Goal: Check status: Check status

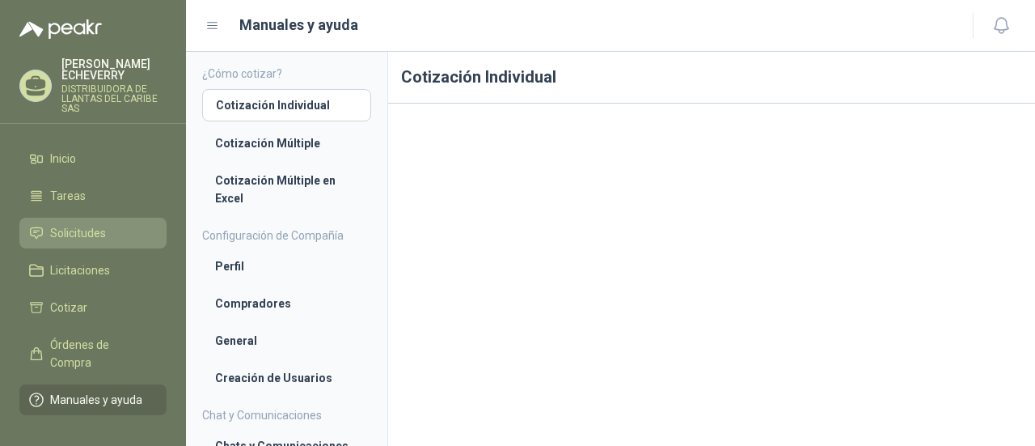
click at [104, 234] on span "Solicitudes" at bounding box center [78, 233] width 56 height 18
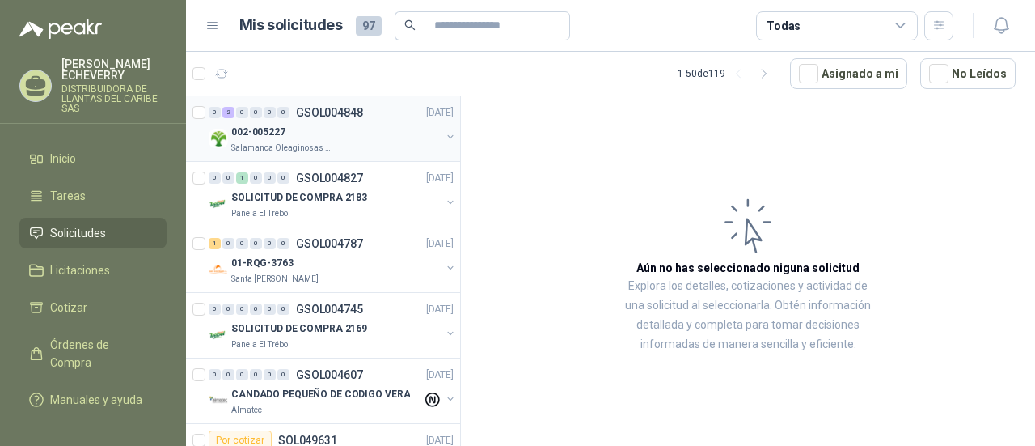
click at [299, 145] on p "Salamanca Oleaginosas SAS" at bounding box center [282, 148] width 102 height 13
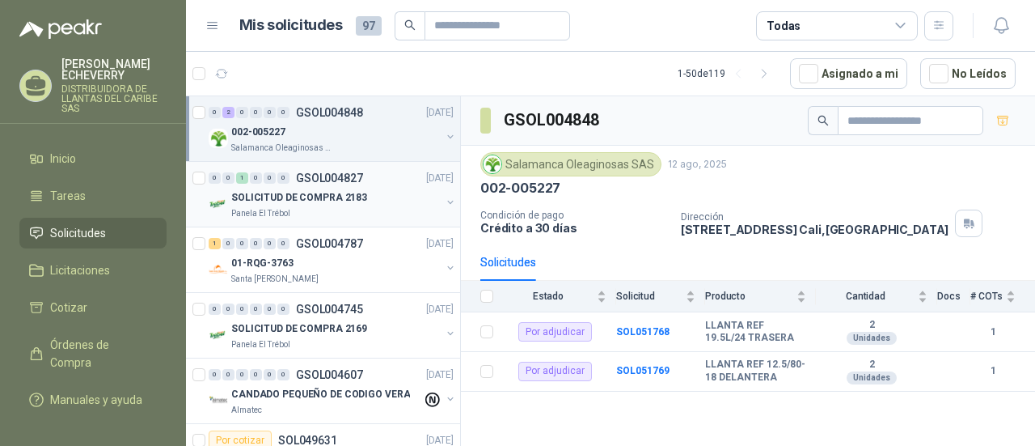
click at [246, 212] on p "Panela El Trébol" at bounding box center [260, 213] width 59 height 13
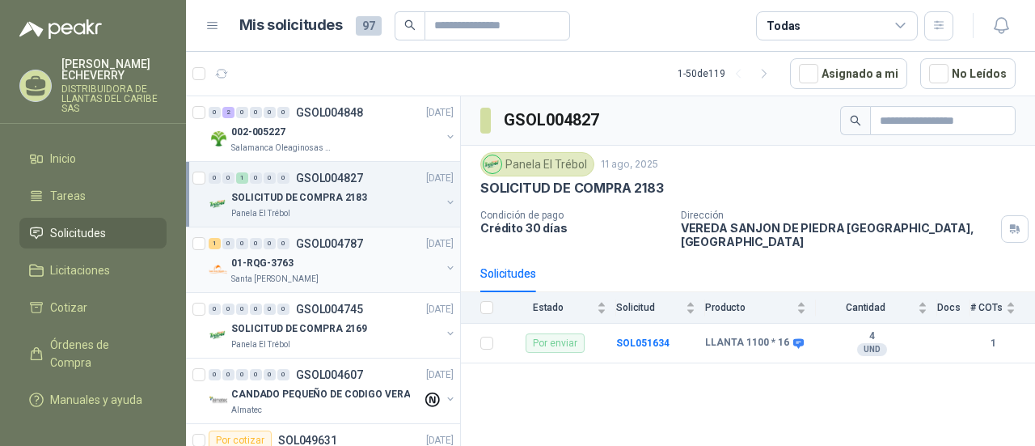
click at [251, 260] on p "01-RQG-3763" at bounding box center [262, 263] width 62 height 15
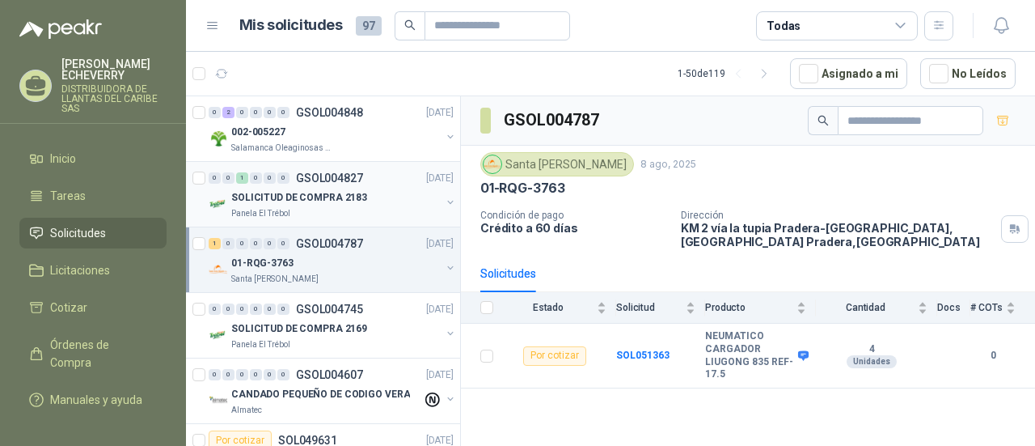
click at [270, 210] on p "Panela El Trébol" at bounding box center [260, 213] width 59 height 13
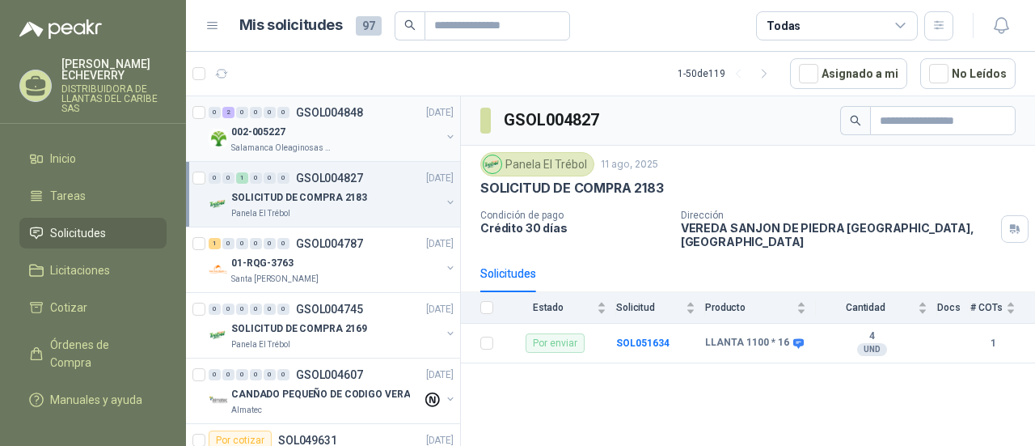
click at [285, 151] on p "Salamanca Oleaginosas SAS" at bounding box center [282, 148] width 102 height 13
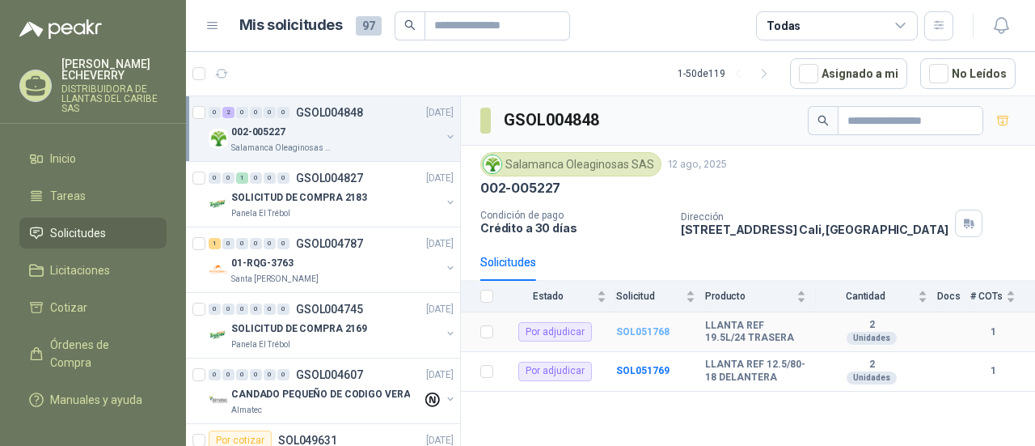
click at [642, 331] on b "SOL051768" at bounding box center [642, 331] width 53 height 11
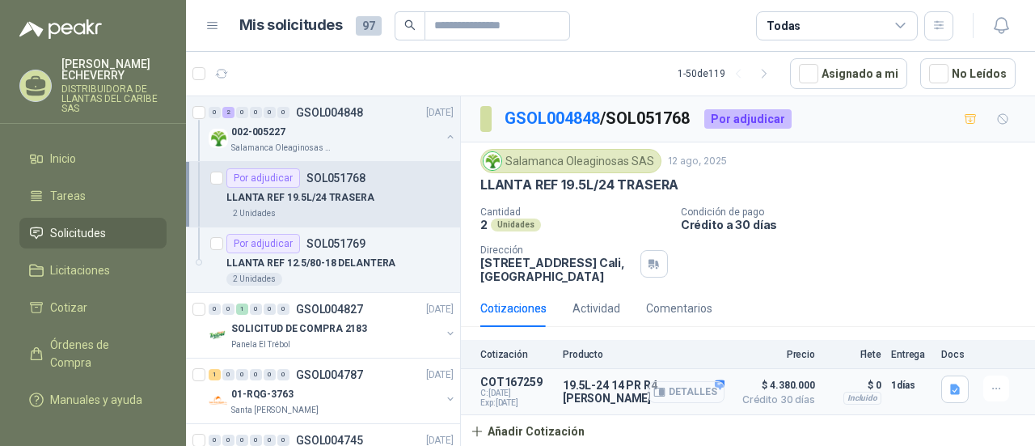
click at [695, 393] on button "Detalles" at bounding box center [687, 392] width 76 height 22
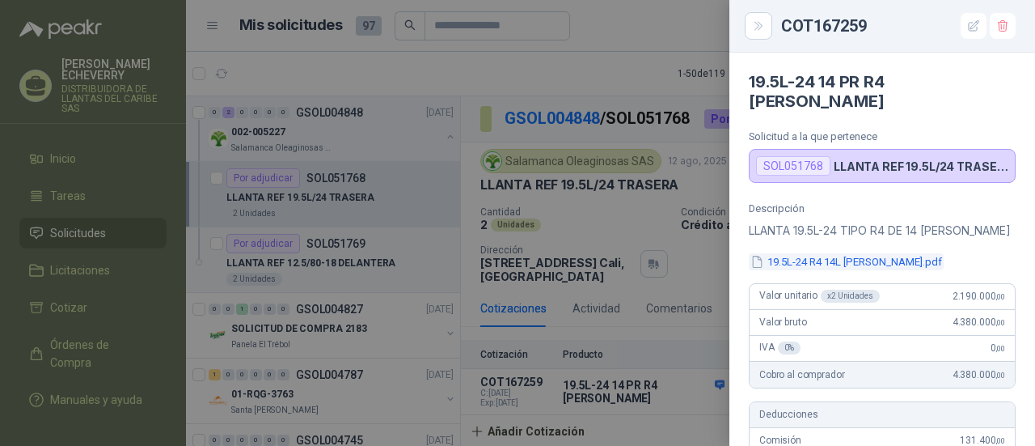
click at [835, 266] on button "19.5L-24 R4 14L SAMSON.pdf" at bounding box center [846, 261] width 195 height 17
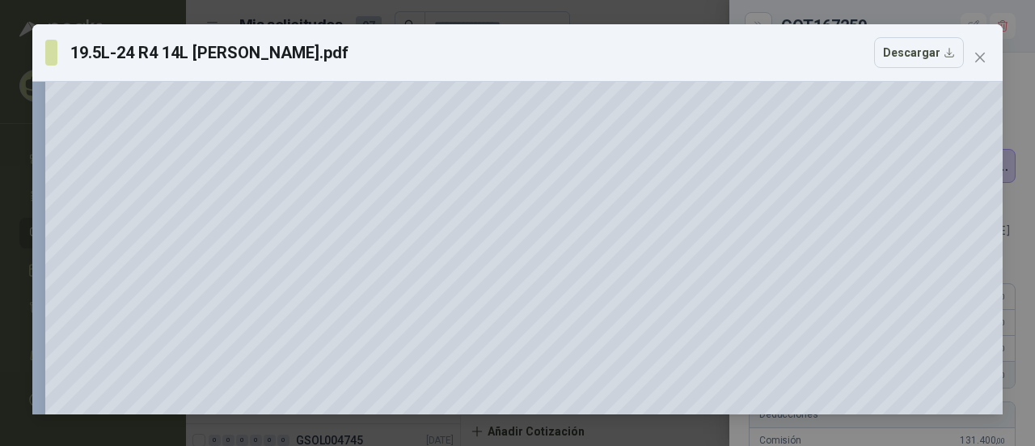
scroll to position [184, 0]
click at [972, 62] on span "Close" at bounding box center [980, 57] width 26 height 13
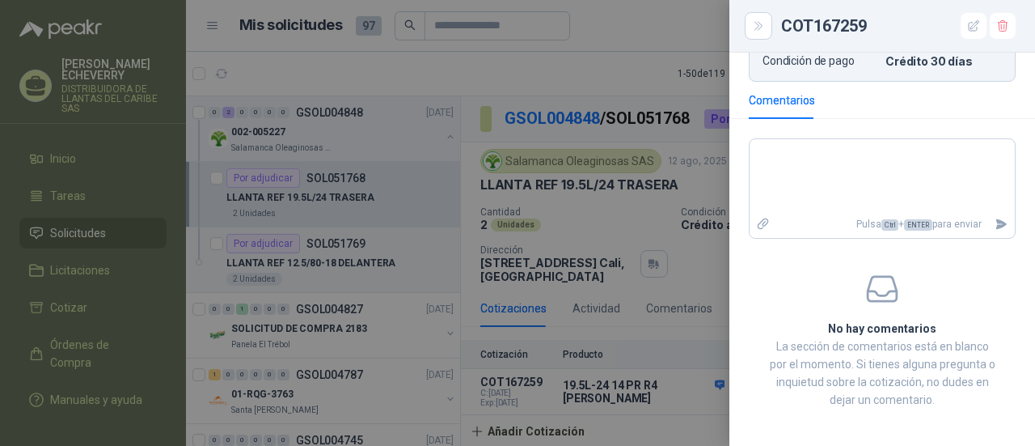
scroll to position [689, 0]
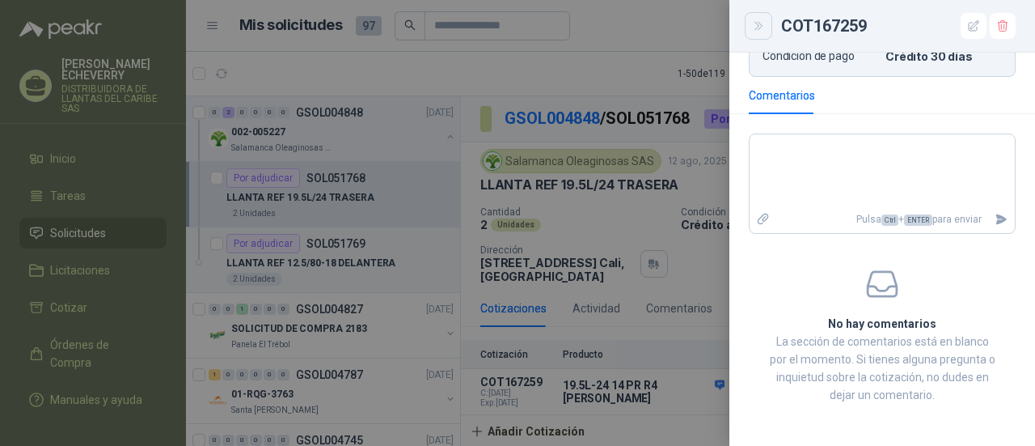
click at [760, 27] on icon "Close" at bounding box center [759, 26] width 14 height 14
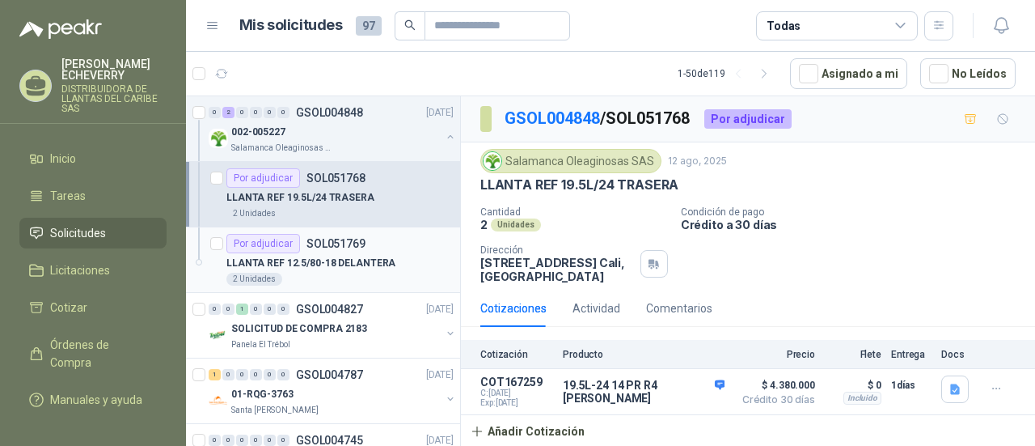
click at [312, 260] on p "LLANTA REF 12.5/80-18 DELANTERA" at bounding box center [311, 263] width 169 height 15
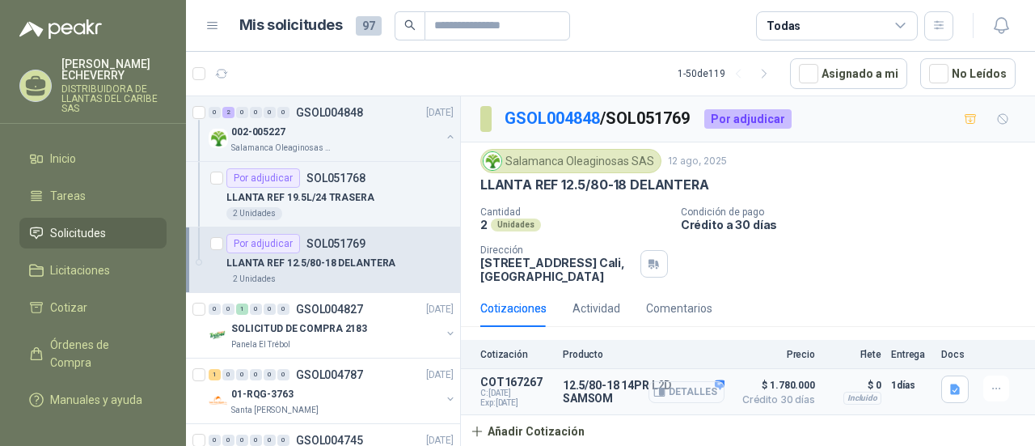
click at [711, 384] on button "Detalles" at bounding box center [687, 392] width 76 height 22
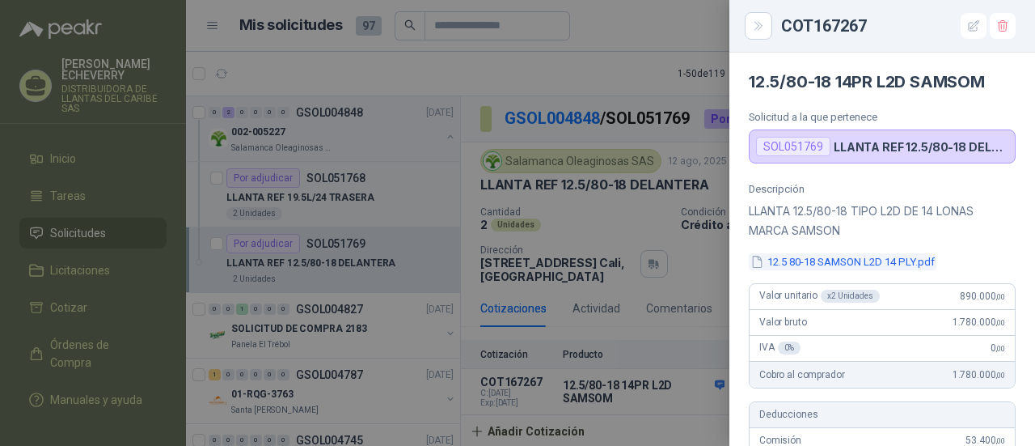
click at [845, 258] on button "12.5 80-18 SAMSON L2D 14 PLY.pdf" at bounding box center [843, 261] width 188 height 17
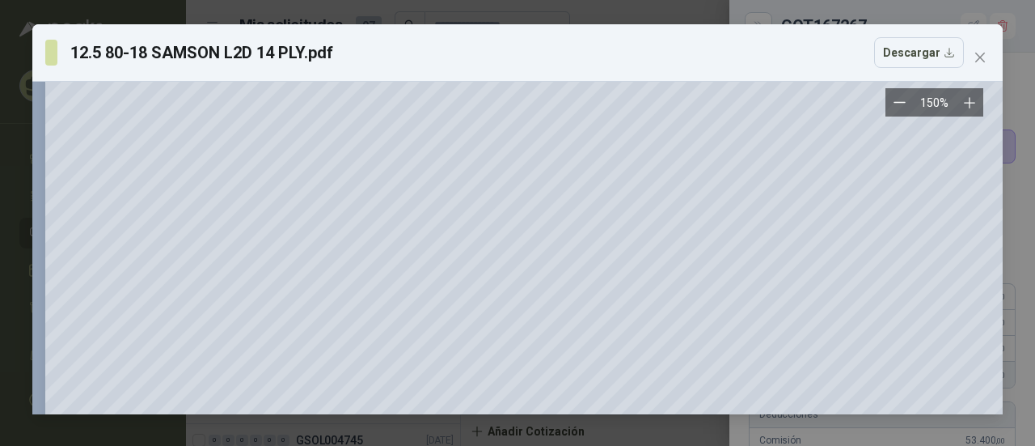
scroll to position [81, 0]
click at [902, 100] on icon "Zoom out" at bounding box center [900, 102] width 12 height 12
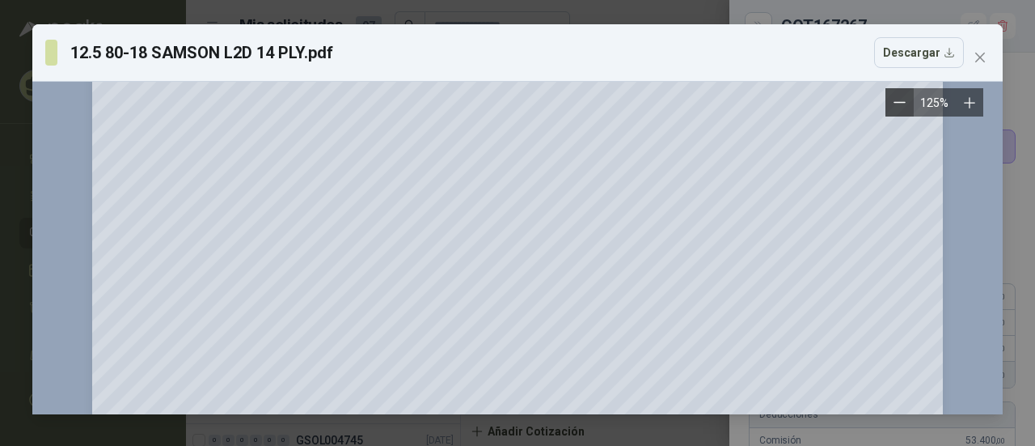
scroll to position [294, 0]
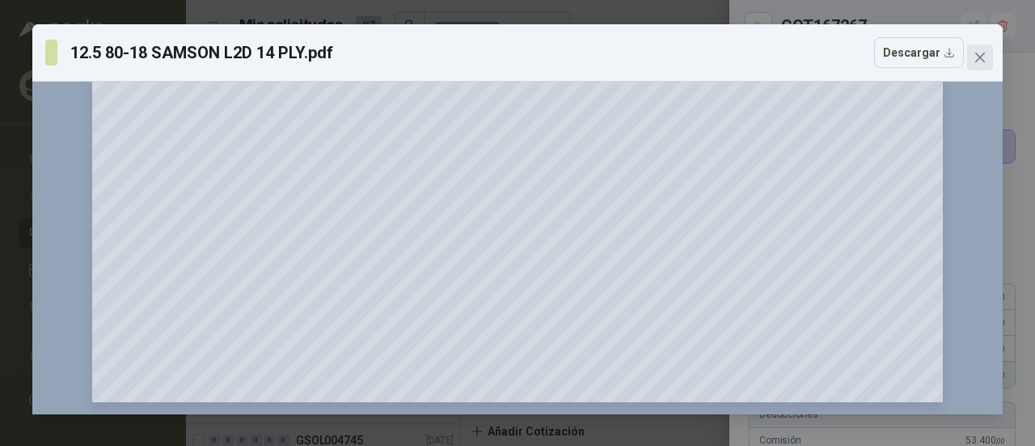
click at [982, 55] on icon "close" at bounding box center [981, 58] width 10 height 10
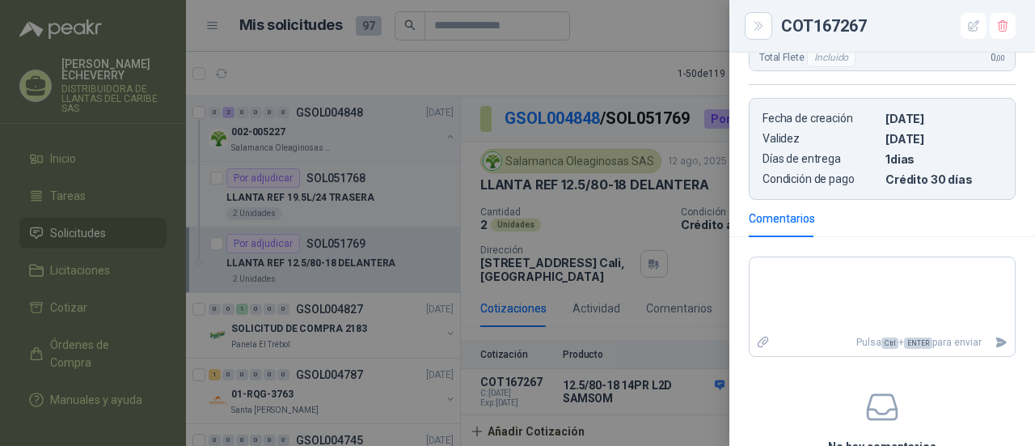
scroll to position [689, 0]
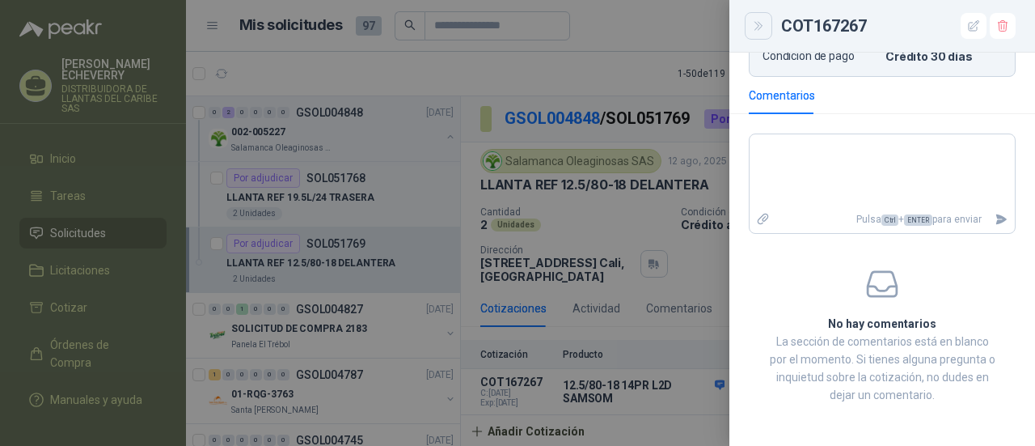
click at [767, 32] on button "Close" at bounding box center [759, 26] width 28 height 28
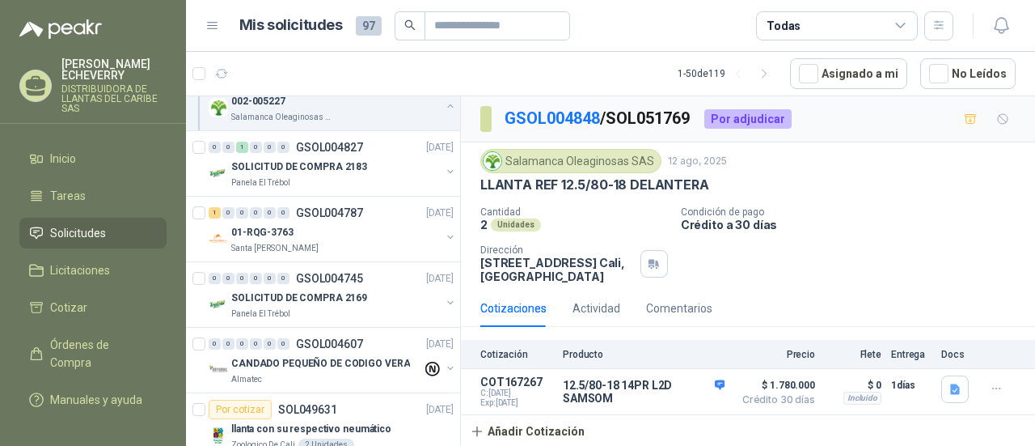
scroll to position [0, 0]
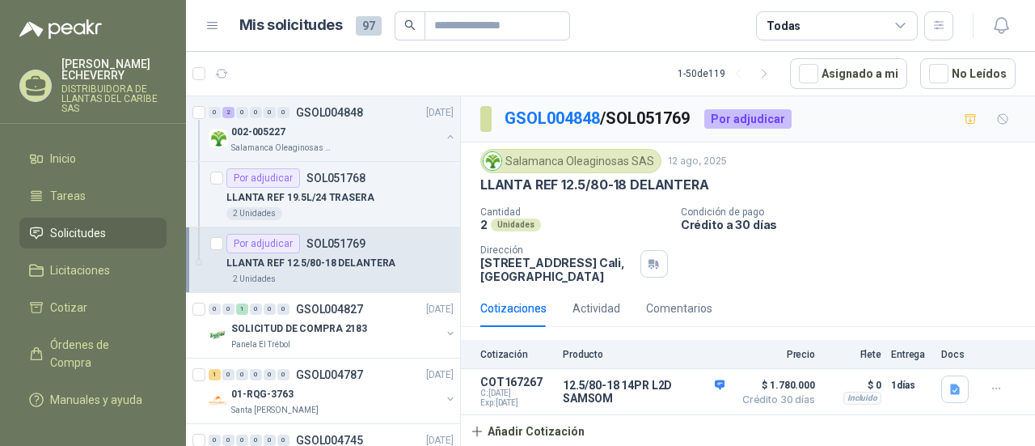
click at [609, 78] on article "1 - 50 de 119 Asignado a mi No Leídos" at bounding box center [610, 74] width 849 height 44
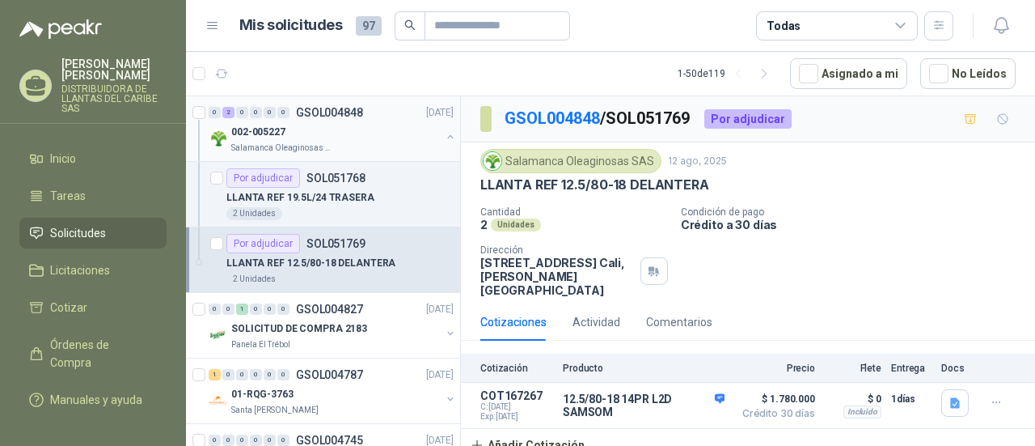
click at [308, 143] on p "Salamanca Oleaginosas SAS" at bounding box center [282, 148] width 102 height 13
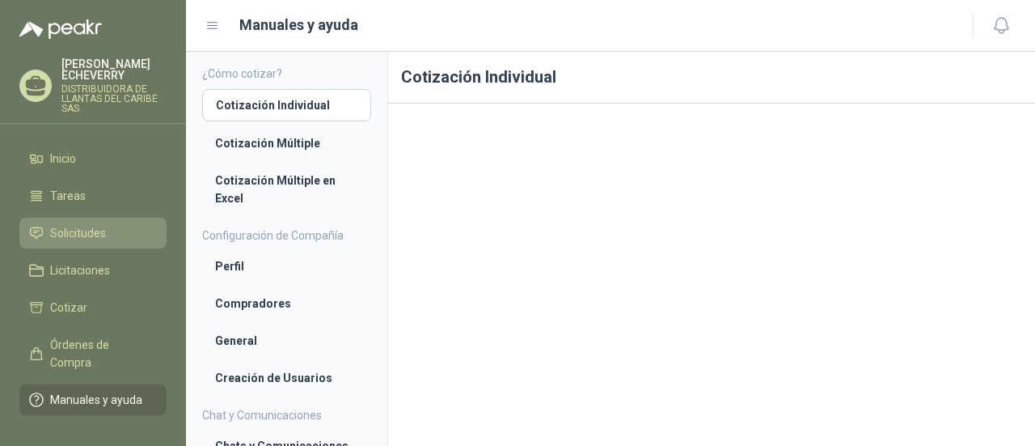
click at [70, 239] on span "Solicitudes" at bounding box center [78, 233] width 56 height 18
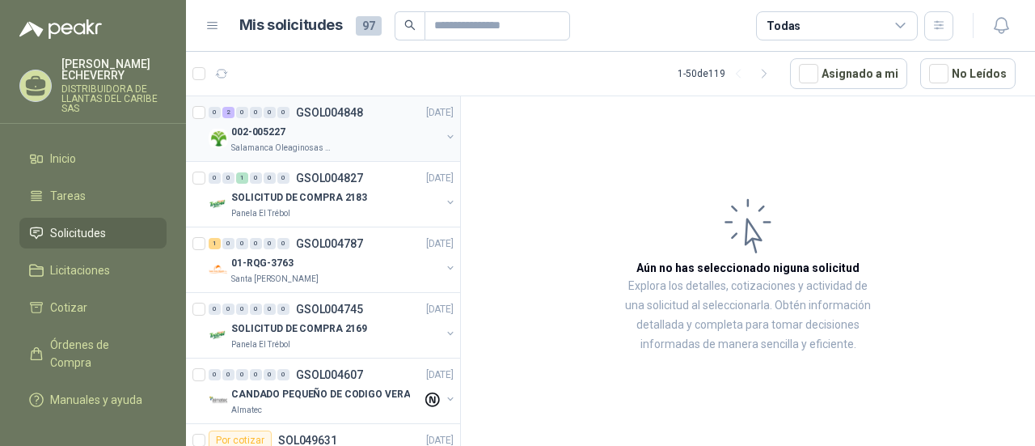
click at [294, 153] on p "Salamanca Oleaginosas SAS" at bounding box center [282, 148] width 102 height 13
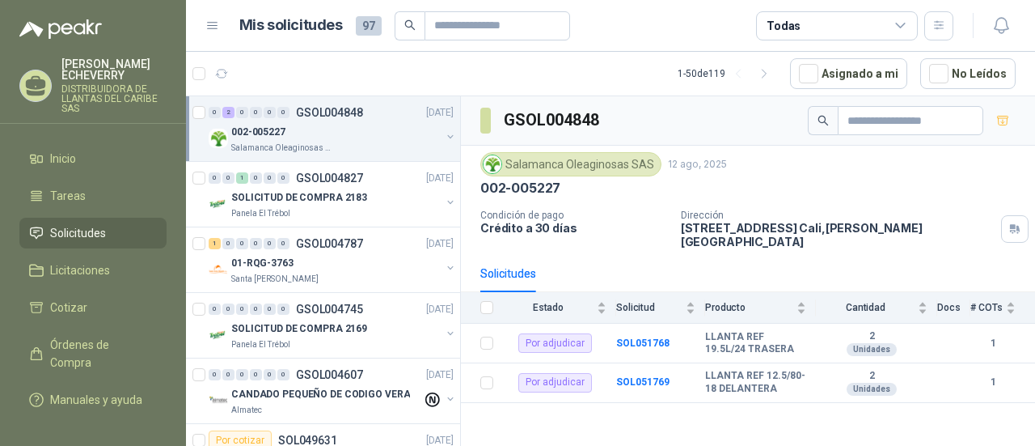
click at [565, 158] on div "Salamanca Oleaginosas SAS" at bounding box center [571, 164] width 181 height 24
click at [311, 176] on p "GSOL004827" at bounding box center [329, 177] width 67 height 11
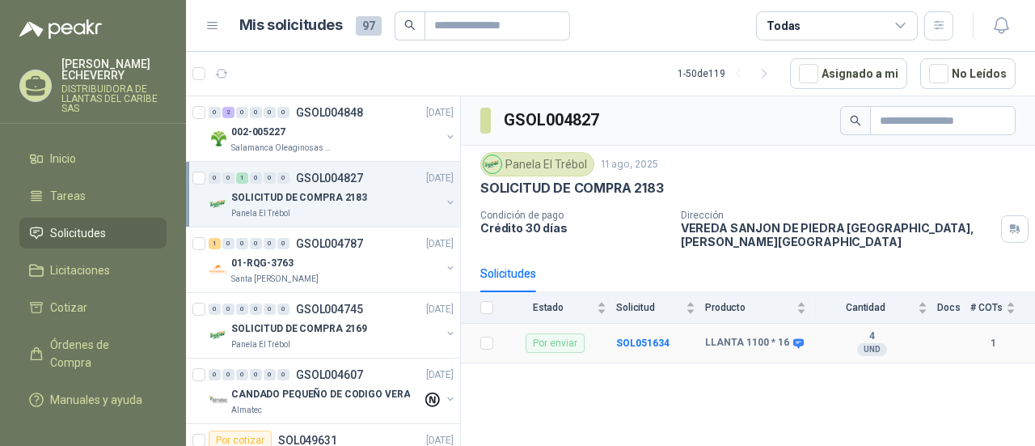
click at [556, 333] on div "Por enviar" at bounding box center [555, 342] width 59 height 19
click at [633, 337] on b "SOL051634" at bounding box center [642, 342] width 53 height 11
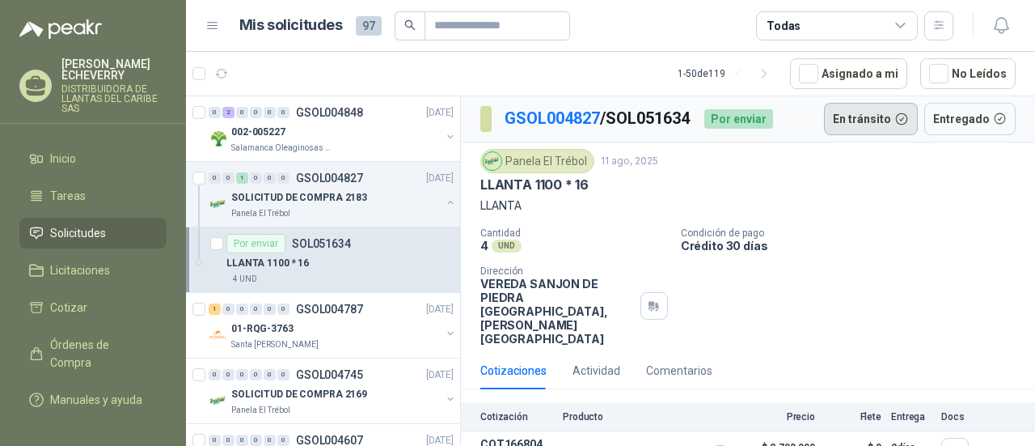
click at [867, 125] on button "En tránsito" at bounding box center [871, 119] width 94 height 32
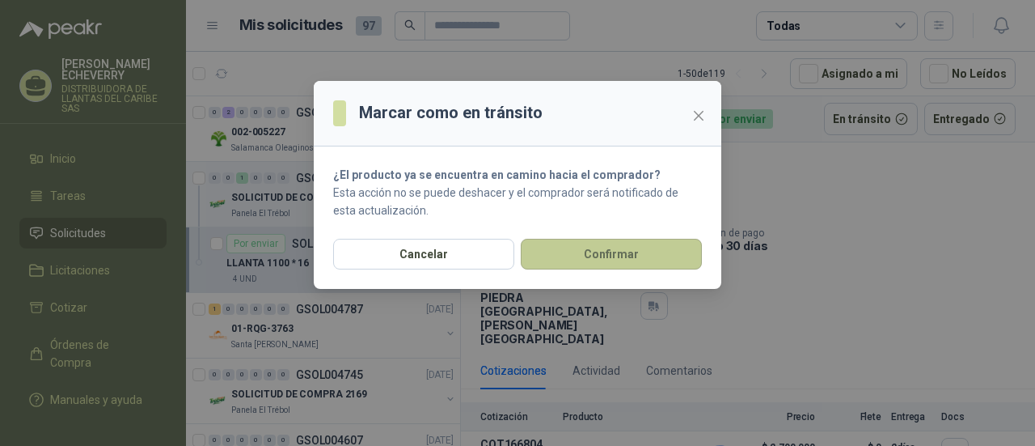
click at [591, 258] on button "Confirmar" at bounding box center [611, 254] width 181 height 31
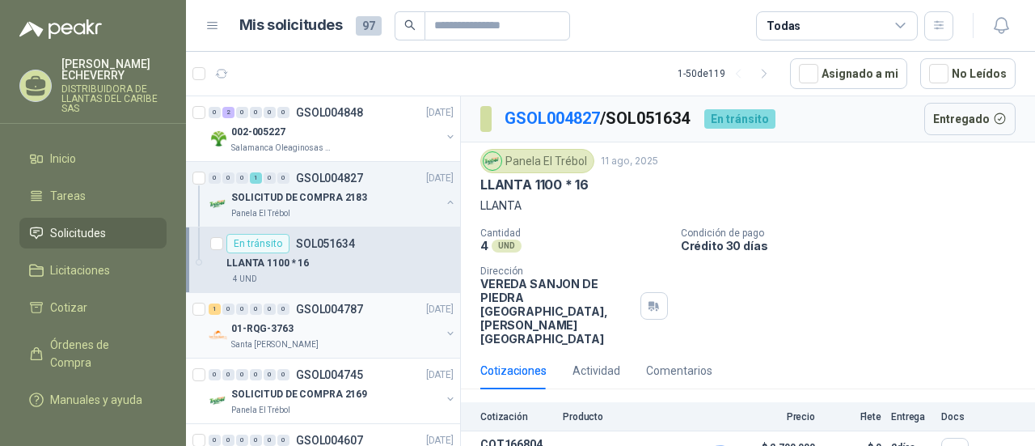
click at [293, 324] on div "01-RQG-3763" at bounding box center [336, 328] width 210 height 19
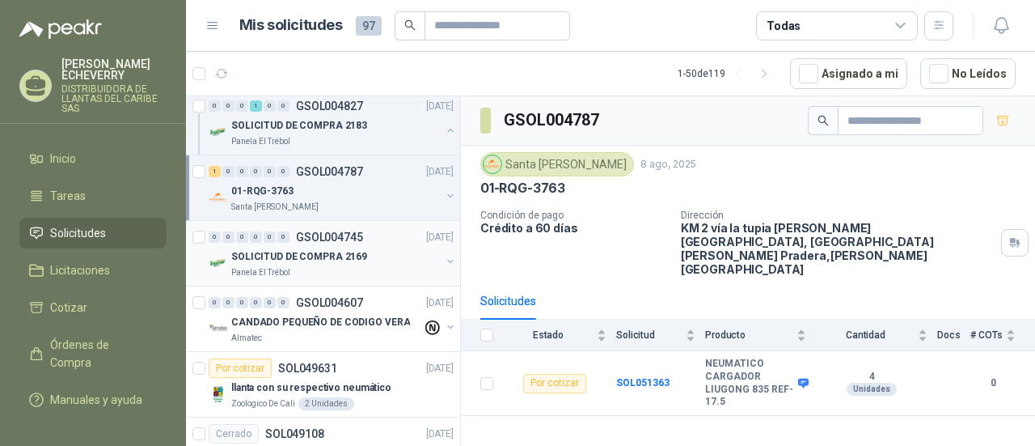
scroll to position [162, 0]
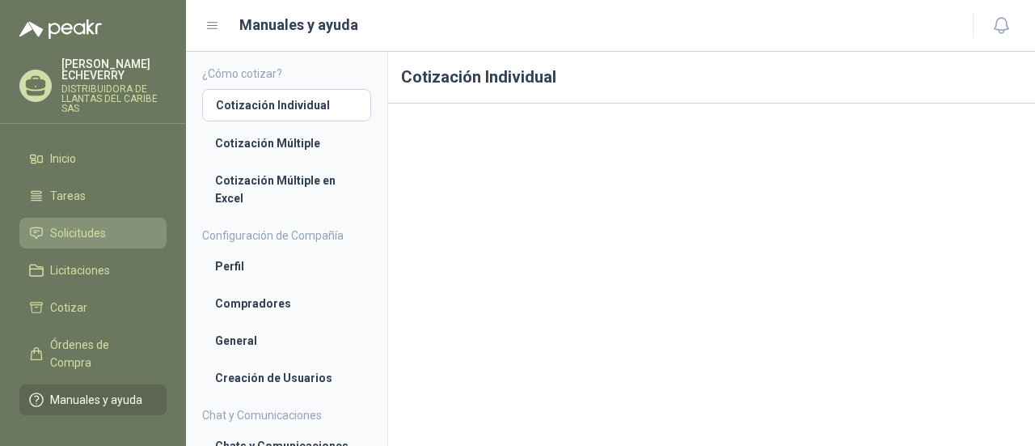
click at [44, 246] on link "Solicitudes" at bounding box center [92, 233] width 147 height 31
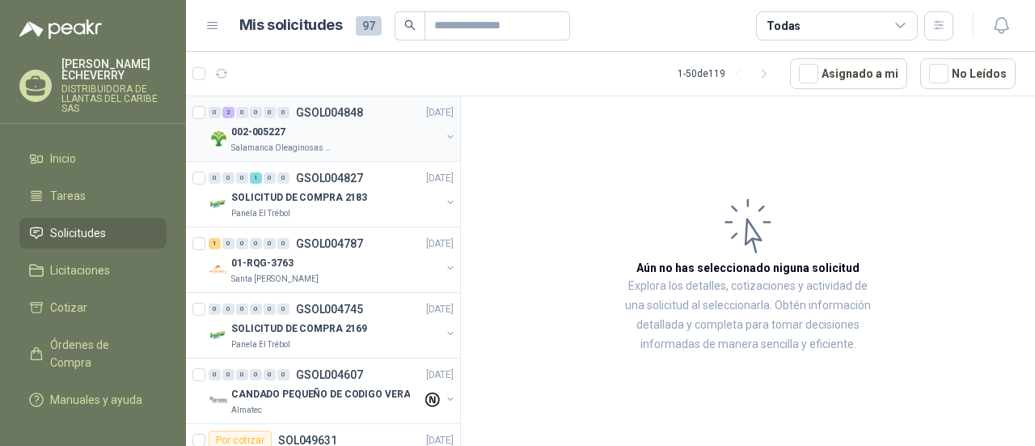
click at [313, 142] on p "Salamanca Oleaginosas SAS" at bounding box center [282, 148] width 102 height 13
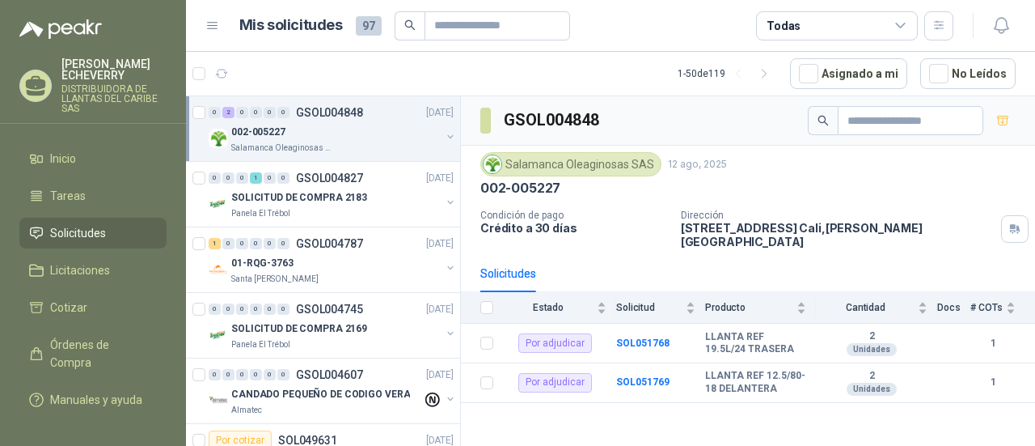
click at [341, 74] on article "1 - 50 de 119 Asignado a mi No Leídos" at bounding box center [610, 74] width 849 height 44
click at [605, 70] on article "1 - 50 de 119 Asignado a mi No Leídos" at bounding box center [610, 74] width 849 height 44
click at [501, 83] on article "1 - 50 de 119 Asignado a mi No Leídos" at bounding box center [610, 74] width 849 height 44
click at [614, 113] on div "GSOL004848" at bounding box center [748, 120] width 574 height 49
click at [616, 64] on article "1 - 50 de 119 Asignado a mi No Leídos" at bounding box center [610, 74] width 849 height 44
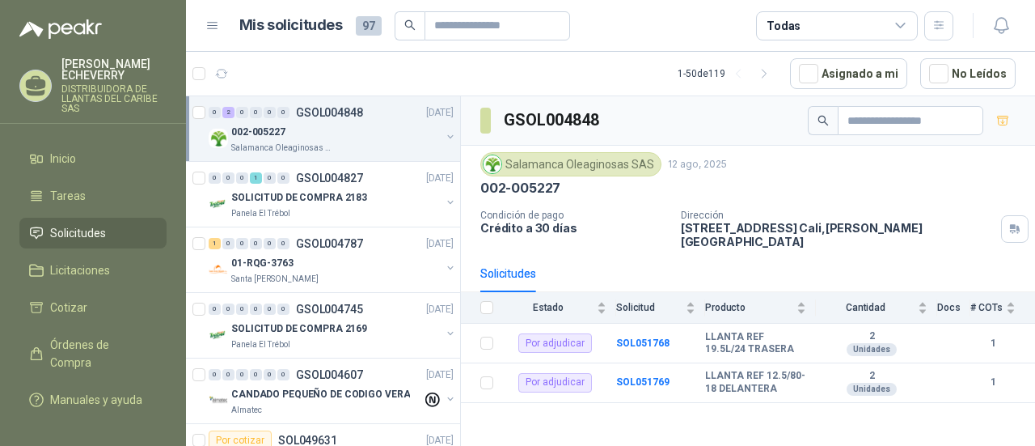
click at [592, 78] on article "1 - 50 de 119 Asignado a mi No Leídos" at bounding box center [610, 74] width 849 height 44
click at [126, 278] on li "Licitaciones" at bounding box center [93, 270] width 128 height 18
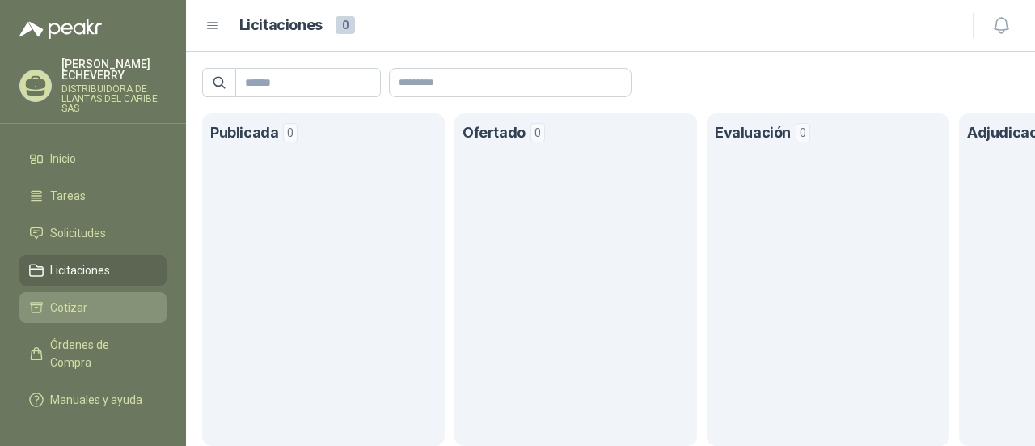
click at [60, 314] on span "Cotizar" at bounding box center [68, 307] width 37 height 18
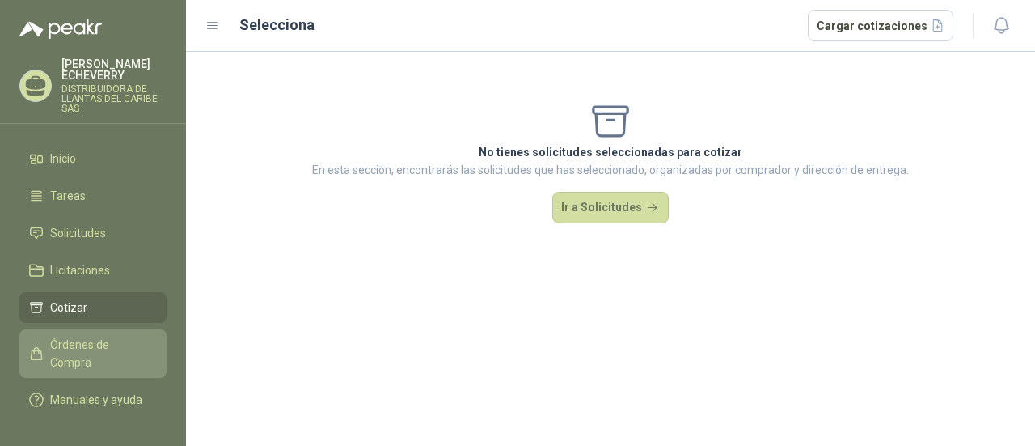
click at [72, 353] on span "Órdenes de Compra" at bounding box center [100, 354] width 101 height 36
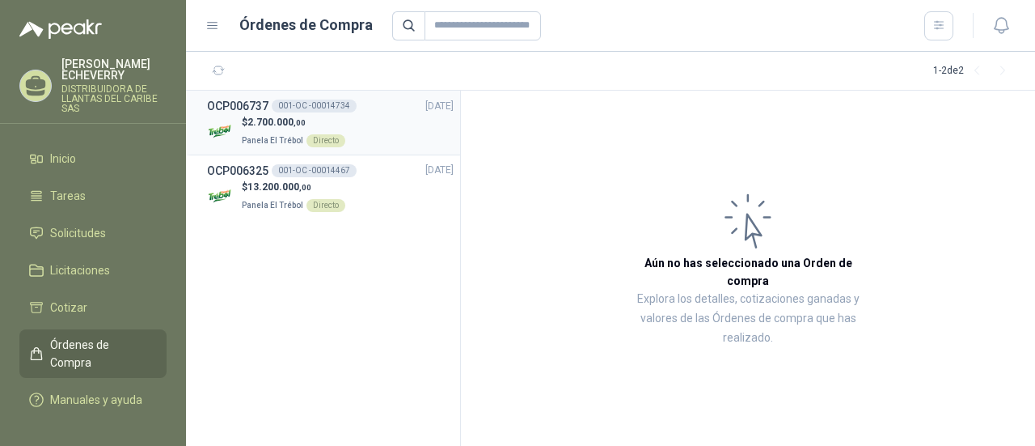
click at [260, 137] on span "Panela El Trébol" at bounding box center [272, 140] width 61 height 9
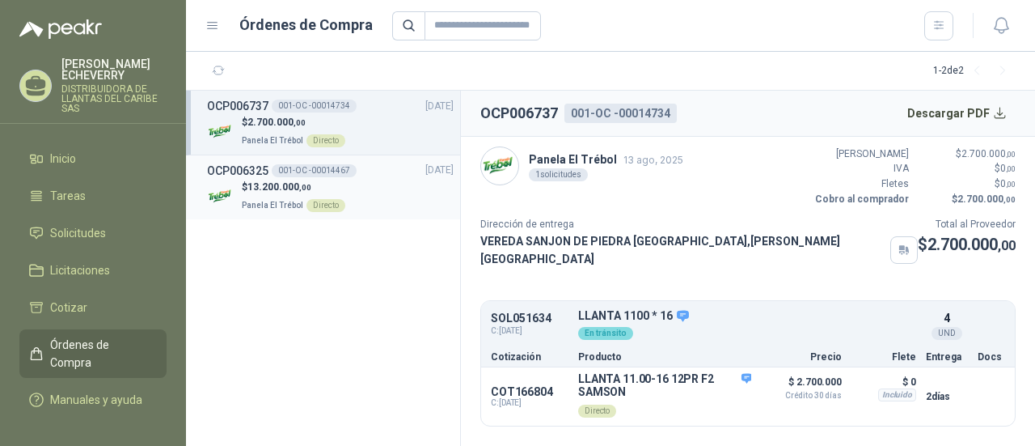
click at [286, 198] on p "Panela El Trébol Directo" at bounding box center [294, 204] width 104 height 18
